Goal: Task Accomplishment & Management: Use online tool/utility

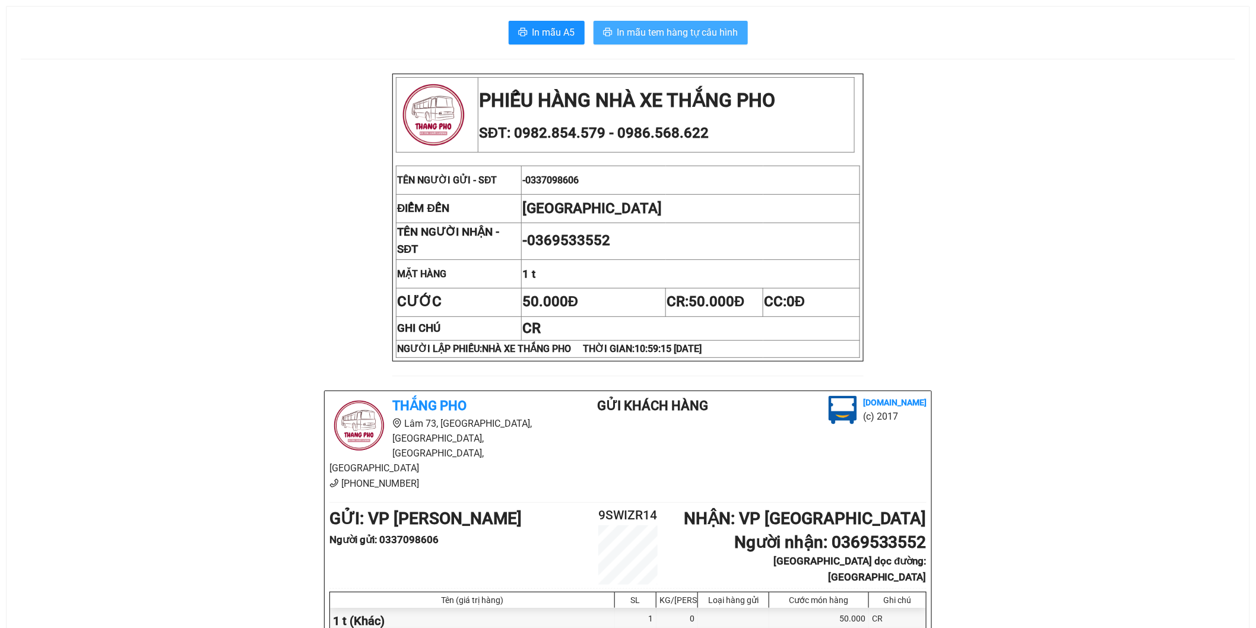
click at [675, 39] on span "In mẫu tem hàng tự cấu hình" at bounding box center [677, 32] width 121 height 15
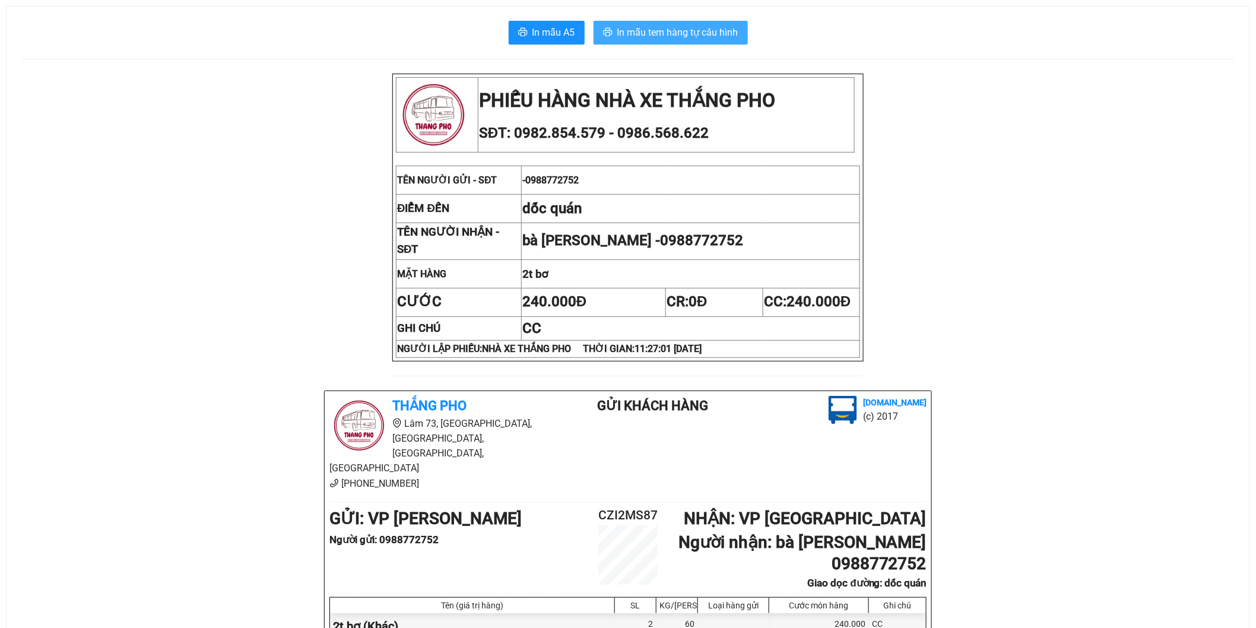
click at [696, 21] on button "In mẫu tem hàng tự cấu hình" at bounding box center [671, 33] width 154 height 24
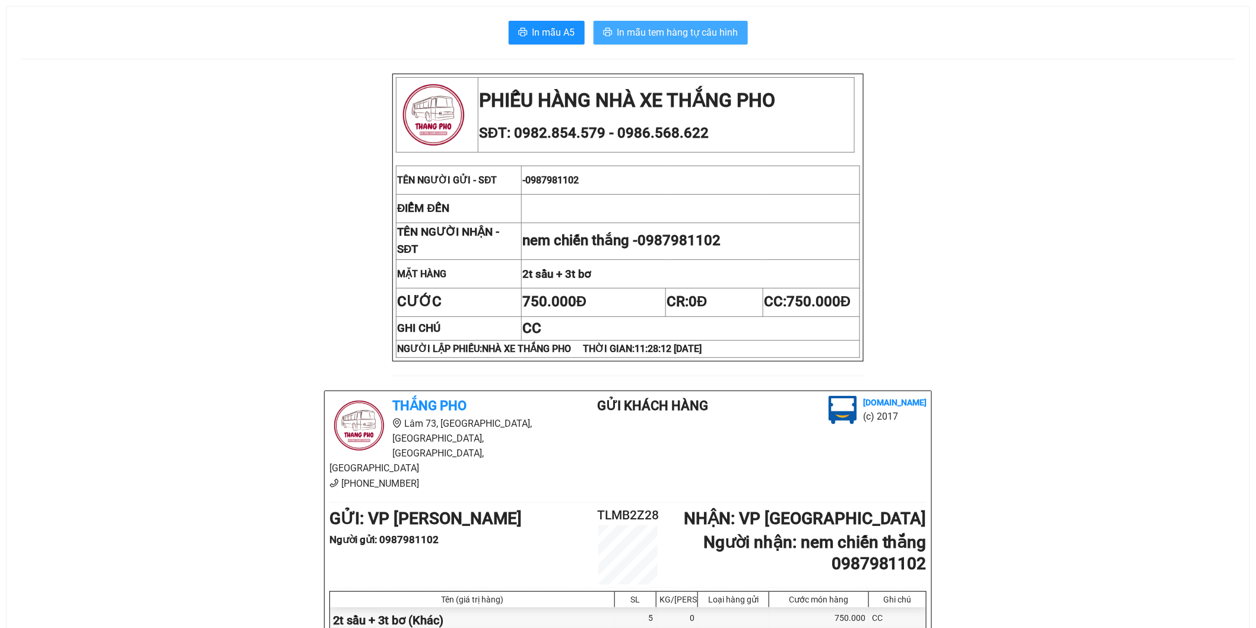
click at [684, 33] on span "In mẫu tem hàng tự cấu hình" at bounding box center [677, 32] width 121 height 15
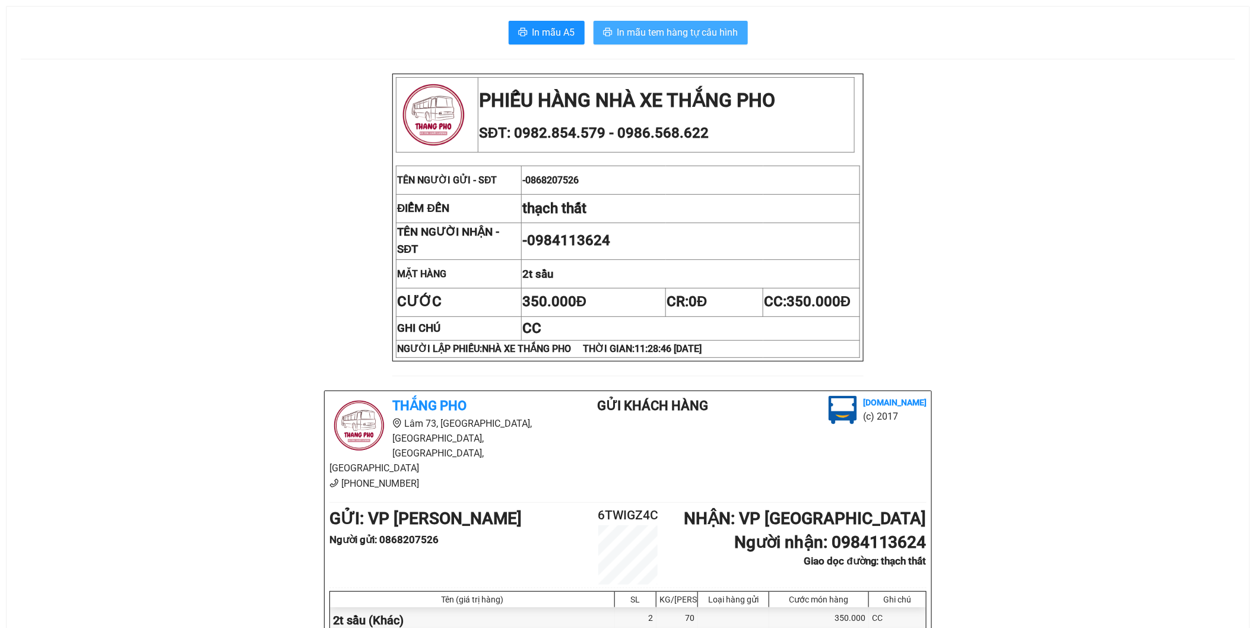
click at [649, 43] on button "In mẫu tem hàng tự cấu hình" at bounding box center [671, 33] width 154 height 24
